Goal: Use online tool/utility: Utilize a website feature to perform a specific function

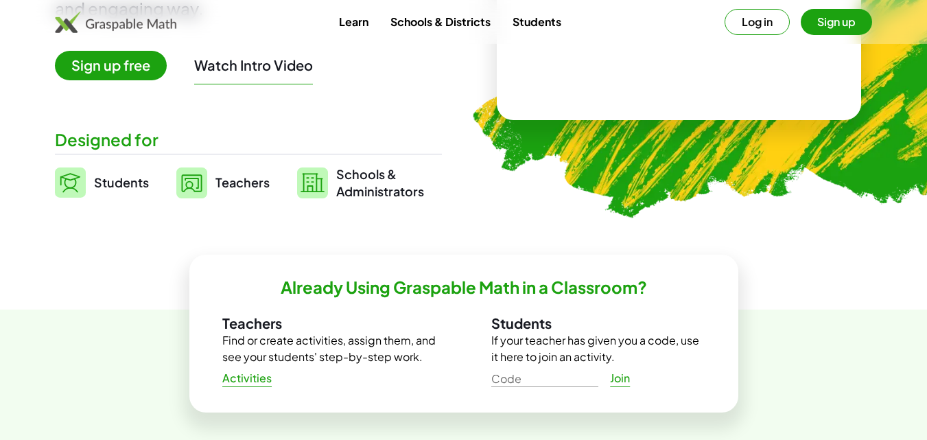
scroll to position [232, 0]
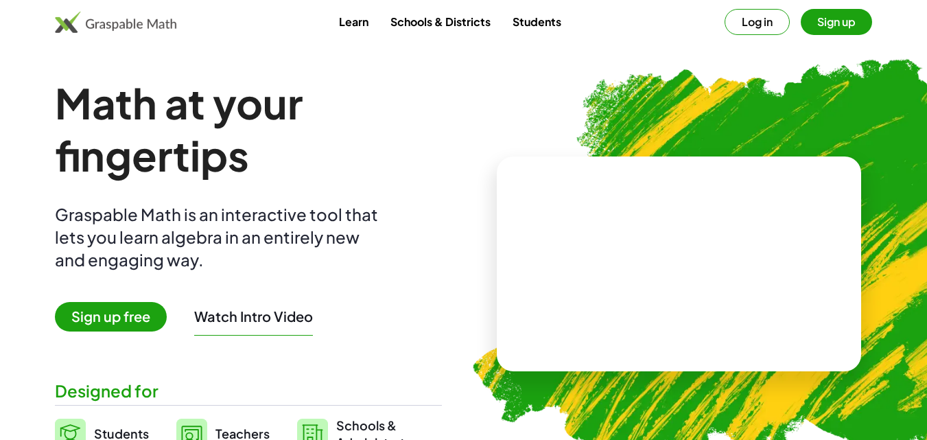
click at [130, 320] on span "Sign up free" at bounding box center [111, 316] width 112 height 29
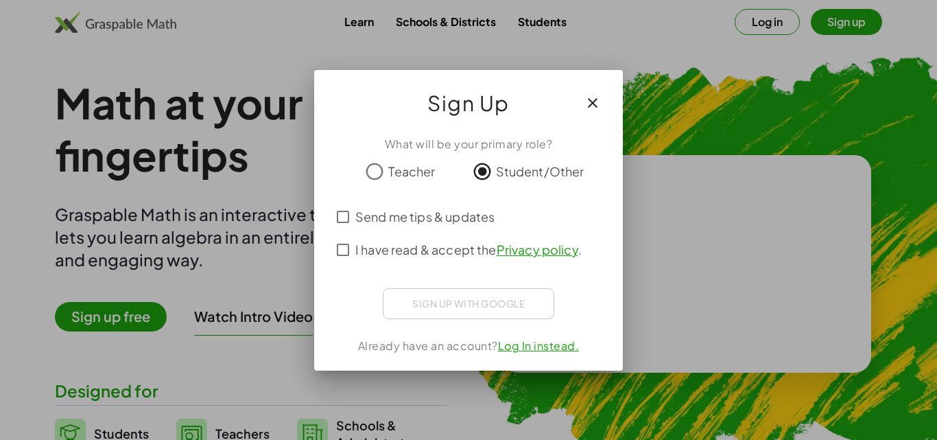
click at [372, 210] on span "Send me tips & updates" at bounding box center [424, 216] width 139 height 19
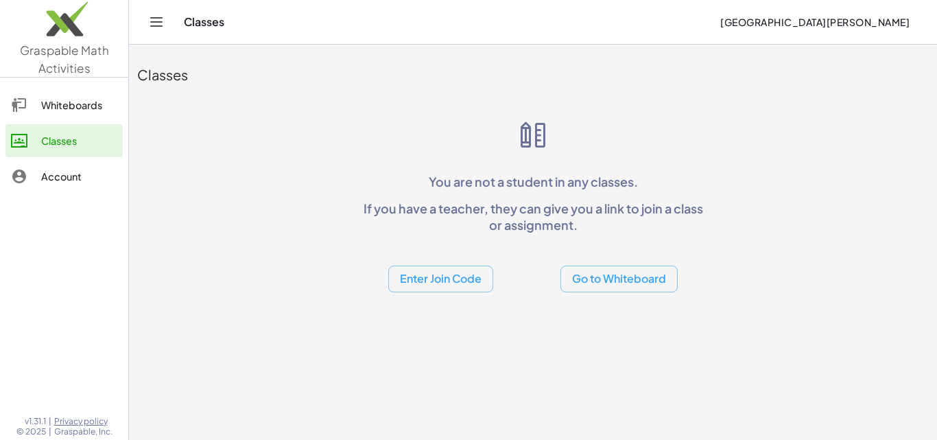
click at [639, 286] on button "Go to Whiteboard" at bounding box center [618, 278] width 117 height 27
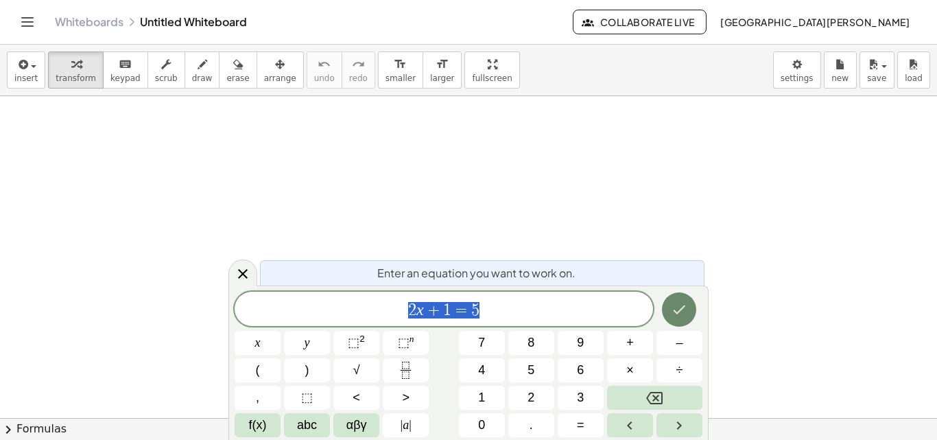
click at [680, 313] on icon "Done" at bounding box center [679, 309] width 16 height 16
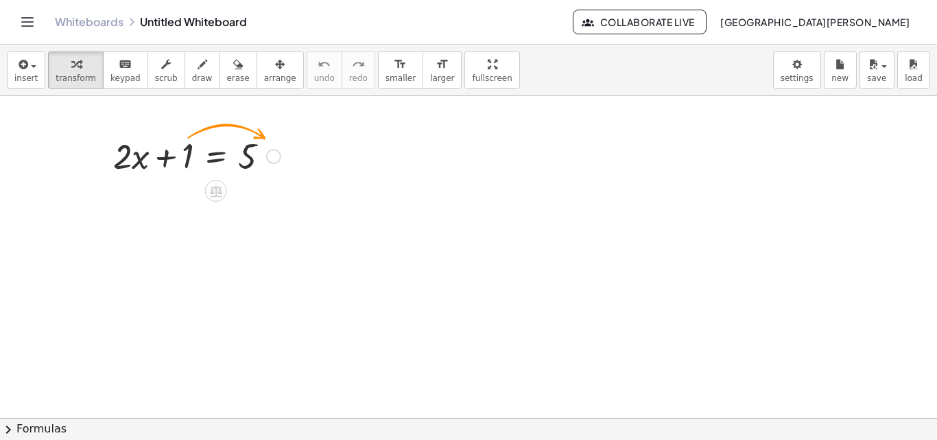
click at [178, 158] on div at bounding box center [196, 155] width 181 height 47
drag, startPoint x: 249, startPoint y: 185, endPoint x: 311, endPoint y: 201, distance: 64.6
drag, startPoint x: 172, startPoint y: 156, endPoint x: 179, endPoint y: 180, distance: 25.0
click at [216, 216] on div "+ 1 + · 2 · x + 1 = 5" at bounding box center [468, 417] width 937 height 643
drag, startPoint x: 138, startPoint y: 155, endPoint x: 145, endPoint y: 226, distance: 71.0
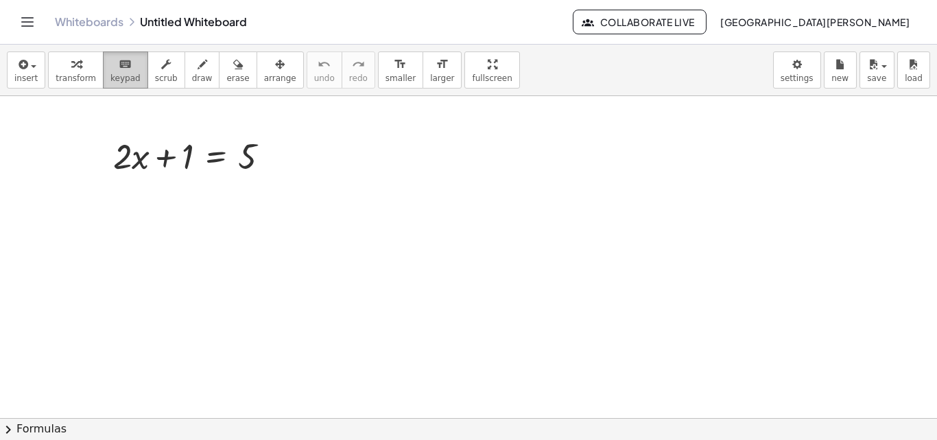
click at [119, 67] on icon "keyboard" at bounding box center [125, 64] width 13 height 16
click at [198, 64] on icon "button" at bounding box center [203, 64] width 10 height 16
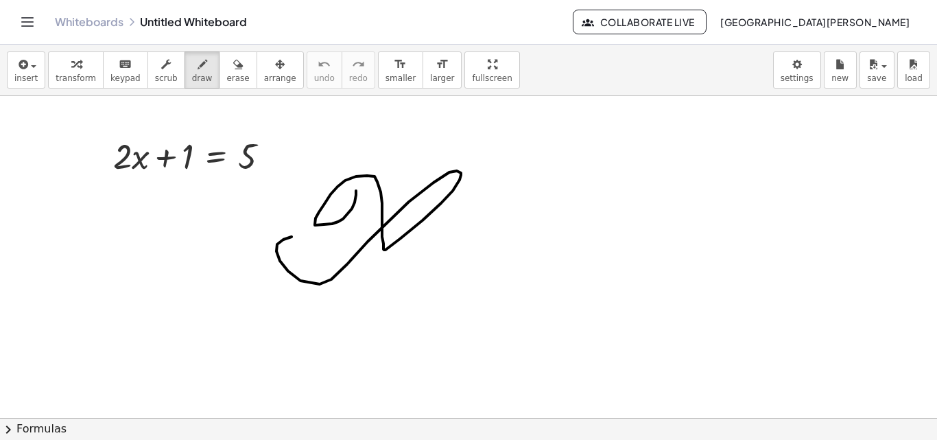
drag, startPoint x: 316, startPoint y: 225, endPoint x: 329, endPoint y: 224, distance: 13.7
click at [357, 279] on div at bounding box center [468, 417] width 937 height 643
drag, startPoint x: 221, startPoint y: 67, endPoint x: 209, endPoint y: 200, distance: 133.6
click at [233, 72] on icon "button" at bounding box center [238, 64] width 10 height 16
drag, startPoint x: 165, startPoint y: 252, endPoint x: 224, endPoint y: 173, distance: 98.1
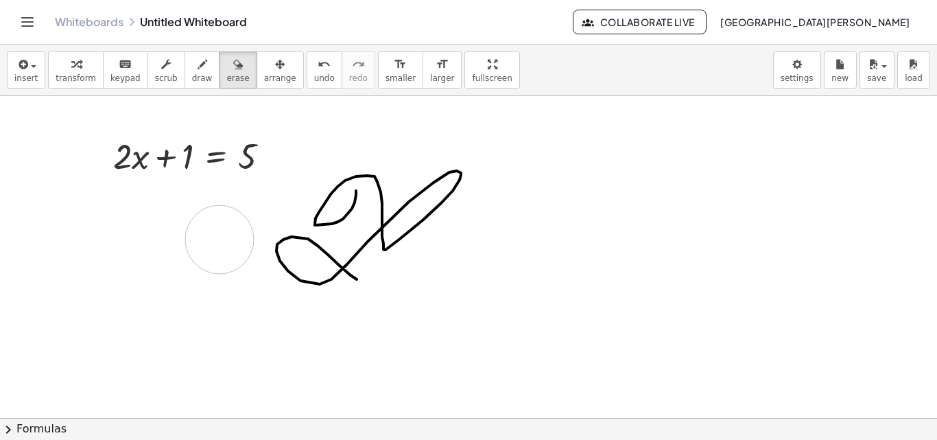
click at [209, 180] on div at bounding box center [468, 417] width 937 height 643
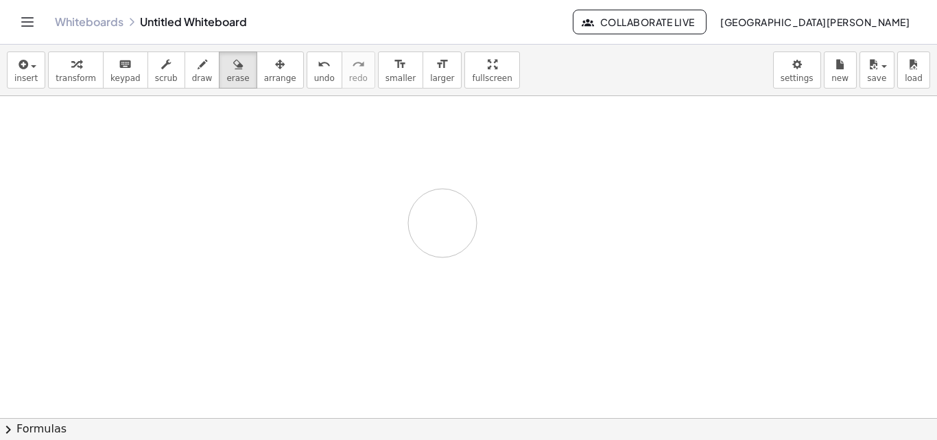
drag, startPoint x: 146, startPoint y: 162, endPoint x: 442, endPoint y: 223, distance: 302.5
click at [442, 223] on div at bounding box center [468, 417] width 937 height 643
click at [193, 154] on div at bounding box center [468, 417] width 937 height 643
click at [136, 155] on div at bounding box center [468, 417] width 937 height 643
drag, startPoint x: 129, startPoint y: 153, endPoint x: 409, endPoint y: 185, distance: 282.3
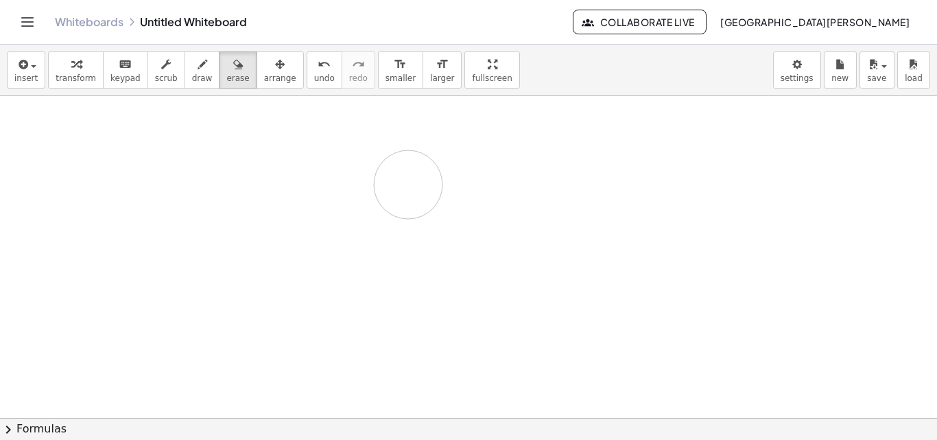
click at [409, 185] on div at bounding box center [468, 417] width 937 height 643
click at [192, 65] on div "button" at bounding box center [202, 64] width 21 height 16
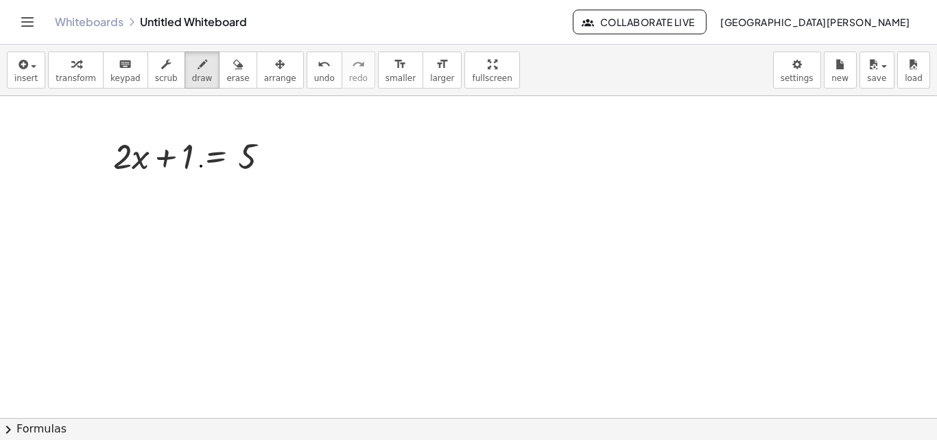
drag, startPoint x: 201, startPoint y: 166, endPoint x: 157, endPoint y: 151, distance: 46.4
click at [193, 163] on div at bounding box center [468, 417] width 937 height 643
drag, startPoint x: 157, startPoint y: 151, endPoint x: 143, endPoint y: 156, distance: 14.5
click at [154, 153] on div at bounding box center [468, 417] width 937 height 643
click at [318, 64] on icon "undo" at bounding box center [324, 64] width 13 height 16
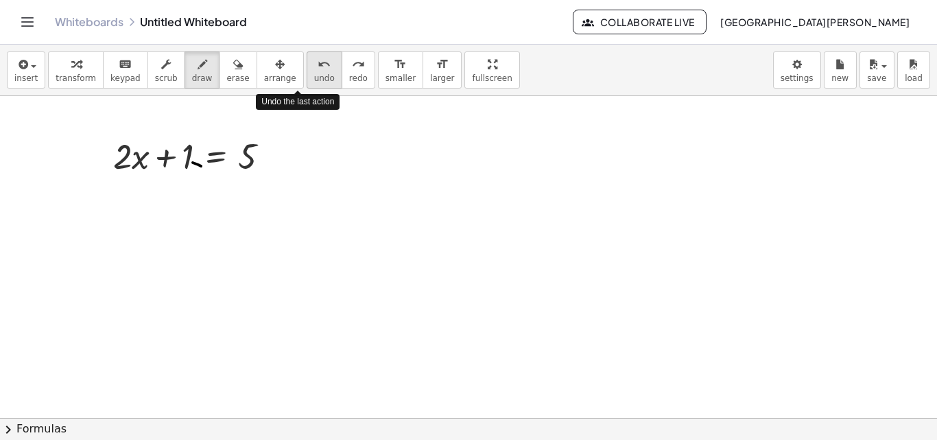
click at [318, 64] on icon "undo" at bounding box center [324, 64] width 13 height 16
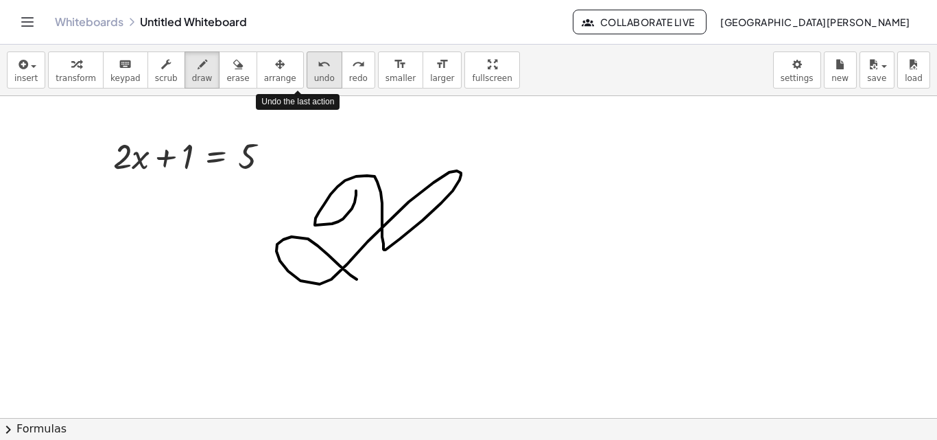
click at [318, 64] on icon "undo" at bounding box center [324, 64] width 13 height 16
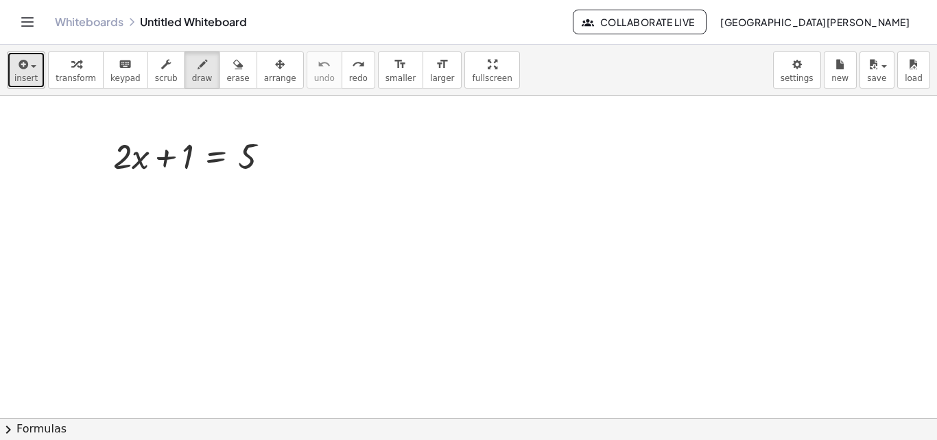
click at [32, 69] on div "button" at bounding box center [25, 64] width 23 height 16
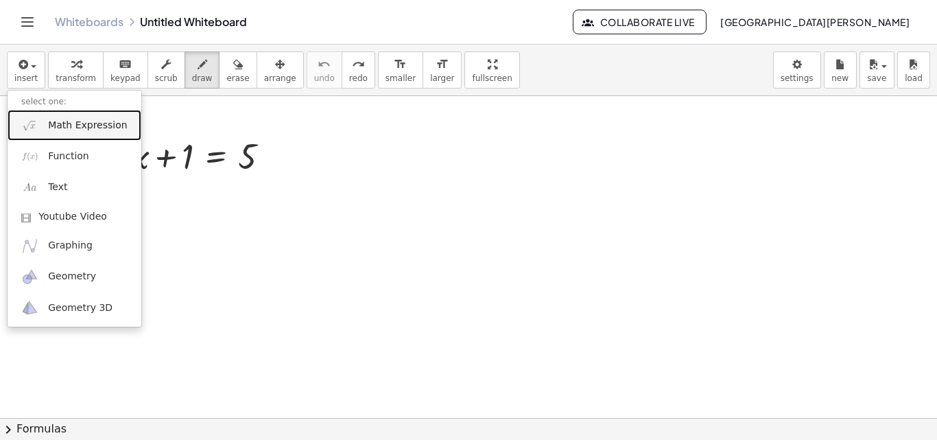
click at [72, 129] on span "Math Expression" at bounding box center [87, 126] width 79 height 14
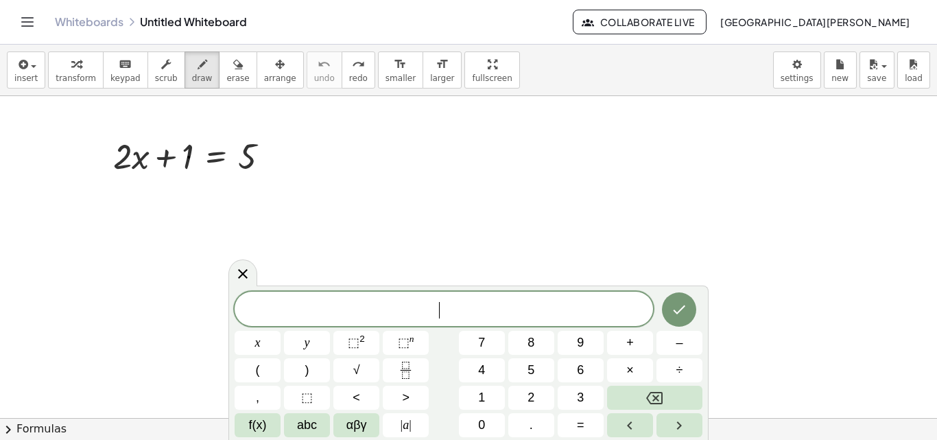
click at [189, 157] on div at bounding box center [468, 417] width 937 height 643
click at [162, 157] on div at bounding box center [468, 417] width 937 height 643
drag, startPoint x: 164, startPoint y: 157, endPoint x: 270, endPoint y: 163, distance: 106.5
click at [272, 163] on div at bounding box center [468, 417] width 937 height 643
click at [86, 70] on div "button" at bounding box center [76, 64] width 40 height 16
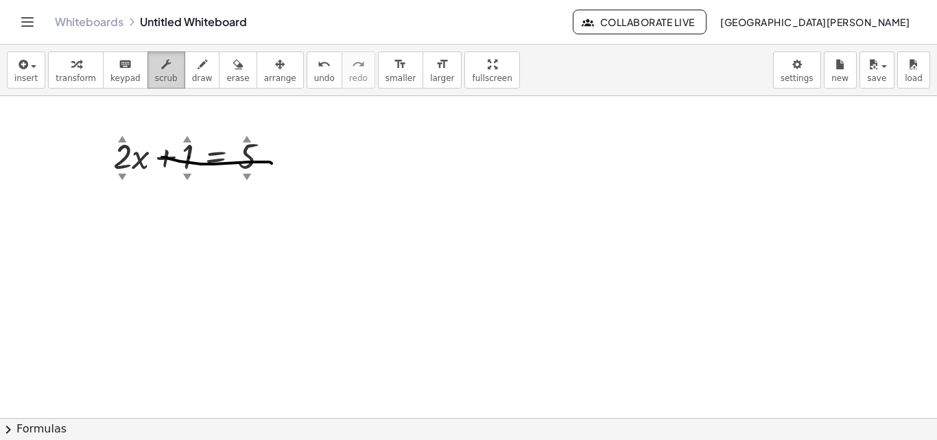
click at [161, 72] on icon "button" at bounding box center [166, 64] width 10 height 16
drag, startPoint x: 200, startPoint y: 157, endPoint x: 458, endPoint y: 206, distance: 262.6
click at [458, 206] on div "+ · 2 ▲ ▼ · x + 1 ▲ ▼ = 5 ▲ ▼" at bounding box center [468, 417] width 937 height 643
drag, startPoint x: 187, startPoint y: 175, endPoint x: 203, endPoint y: 218, distance: 46.2
click at [203, 218] on div "+ · 2 ▲ ▼ · x − 6 ▲ ▼ = 5 ▲ ▼" at bounding box center [468, 417] width 937 height 643
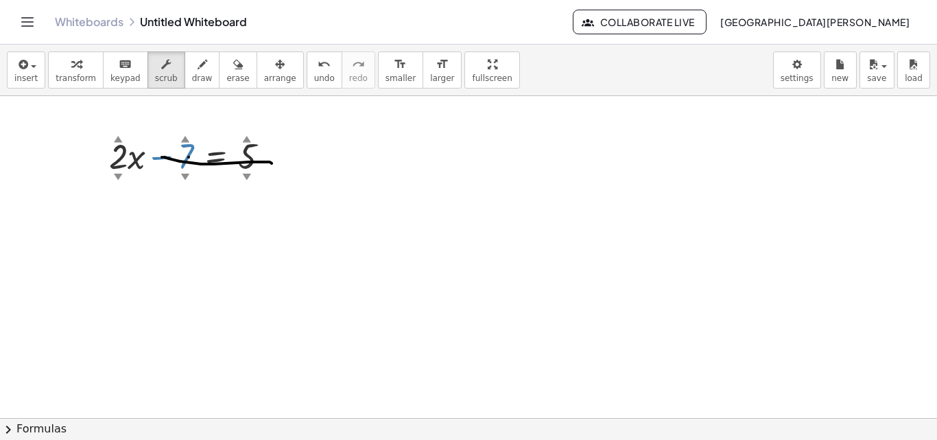
drag, startPoint x: 184, startPoint y: 175, endPoint x: 191, endPoint y: 181, distance: 9.2
click at [191, 181] on div "+ · 2 ▲ ▼ · x − 7 ▲ ▼ = 5 ▲ ▼" at bounding box center [189, 155] width 202 height 54
click at [342, 252] on div at bounding box center [468, 417] width 937 height 643
